Goal: Task Accomplishment & Management: Manage account settings

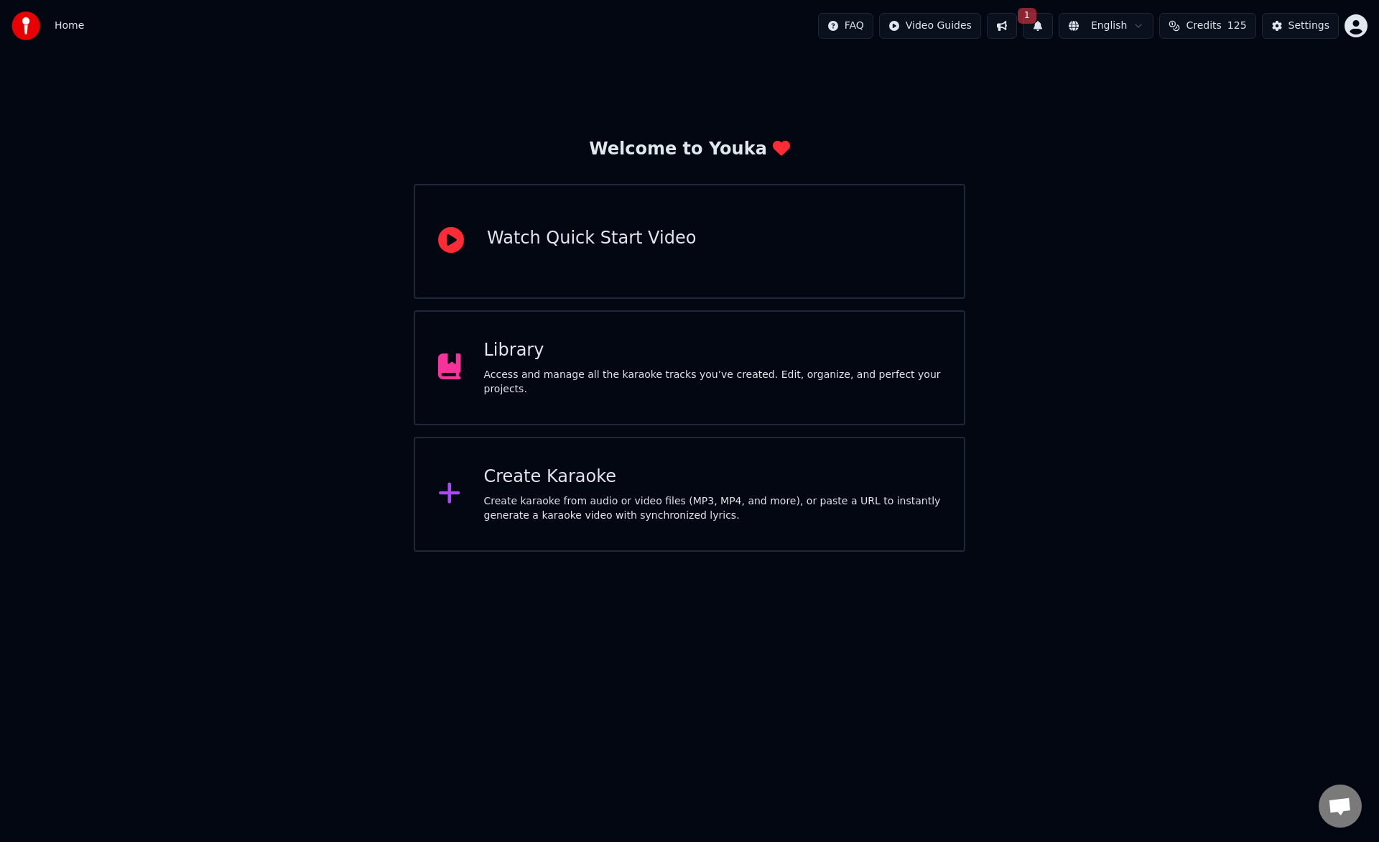
click at [1200, 26] on span "Credits" at bounding box center [1203, 26] width 35 height 14
click at [1286, 27] on button "Settings" at bounding box center [1300, 26] width 77 height 26
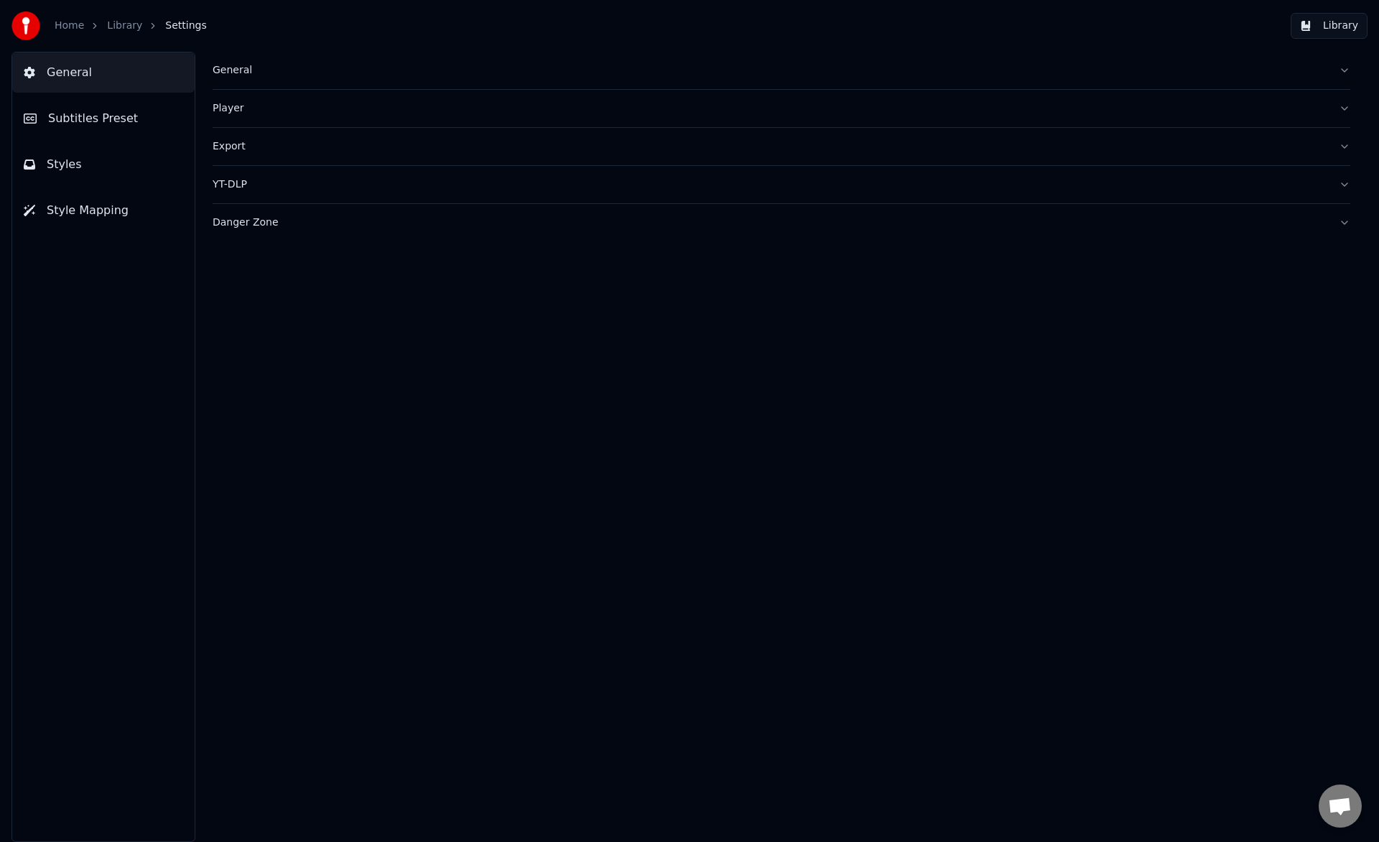
click at [71, 27] on link "Home" at bounding box center [69, 26] width 29 height 14
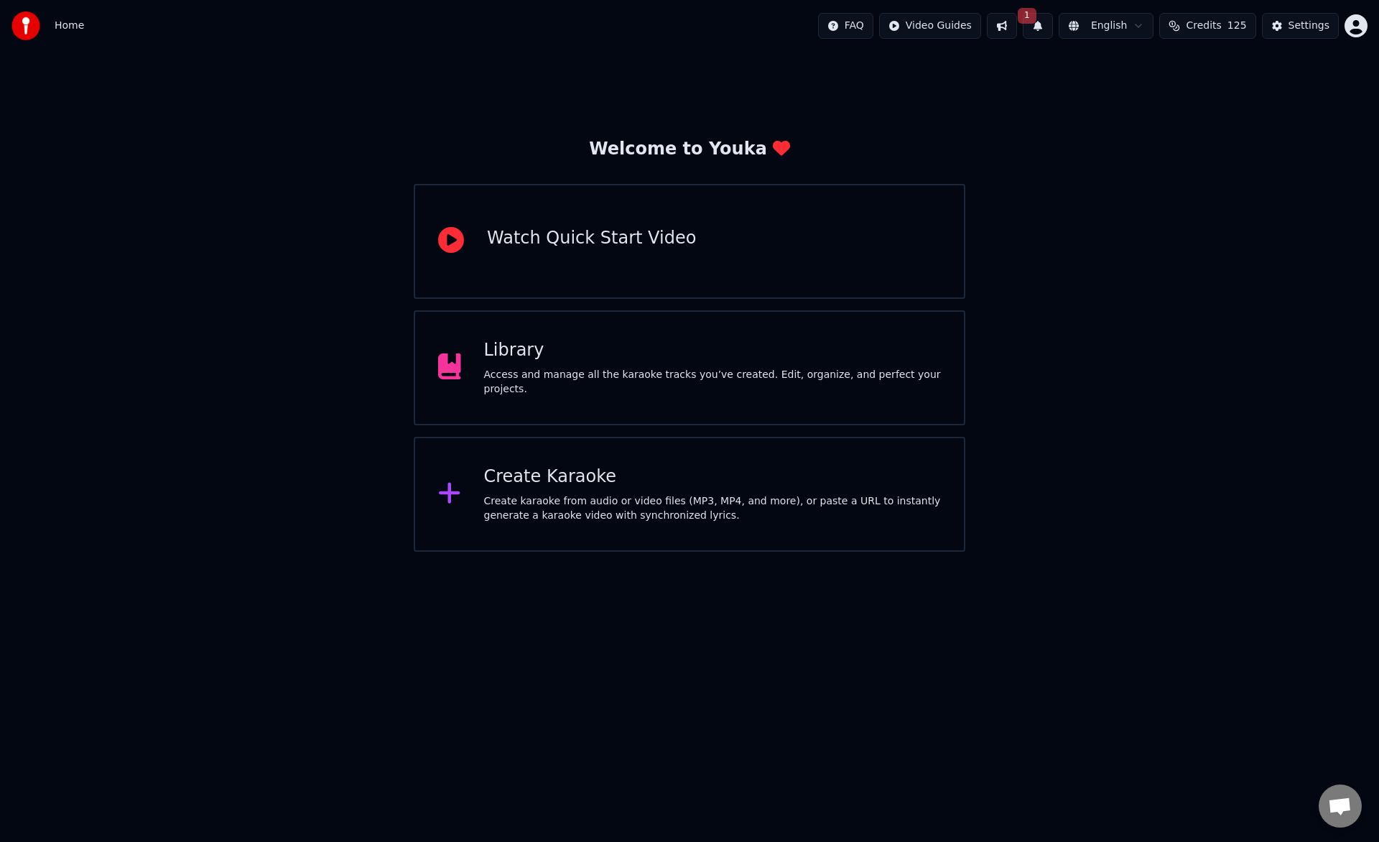
click at [1231, 27] on button "Credits 125" at bounding box center [1207, 26] width 96 height 26
click at [1358, 22] on html "Home FAQ Video Guides 1 English Credits 125 Settings Welcome to Youka Watch Qui…" at bounding box center [689, 276] width 1379 height 552
click at [1266, 85] on span "Billing" at bounding box center [1254, 92] width 31 height 14
click at [1042, 433] on div "Welcome to Youka Watch Quick Start Video Library Access and manage all the kara…" at bounding box center [689, 302] width 1379 height 500
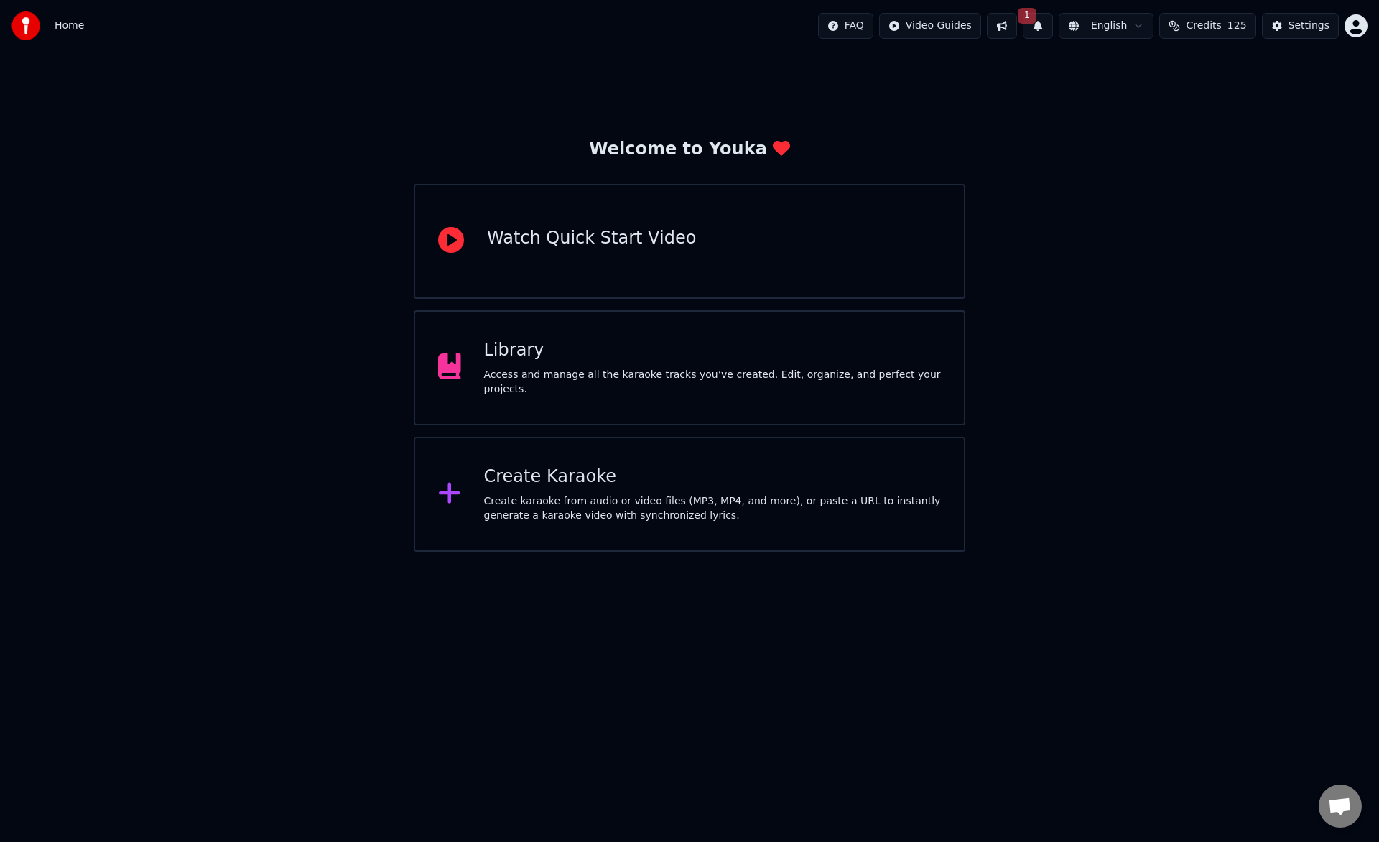
click at [1037, 21] on span "1" at bounding box center [1027, 16] width 19 height 16
